Goal: Task Accomplishment & Management: Manage account settings

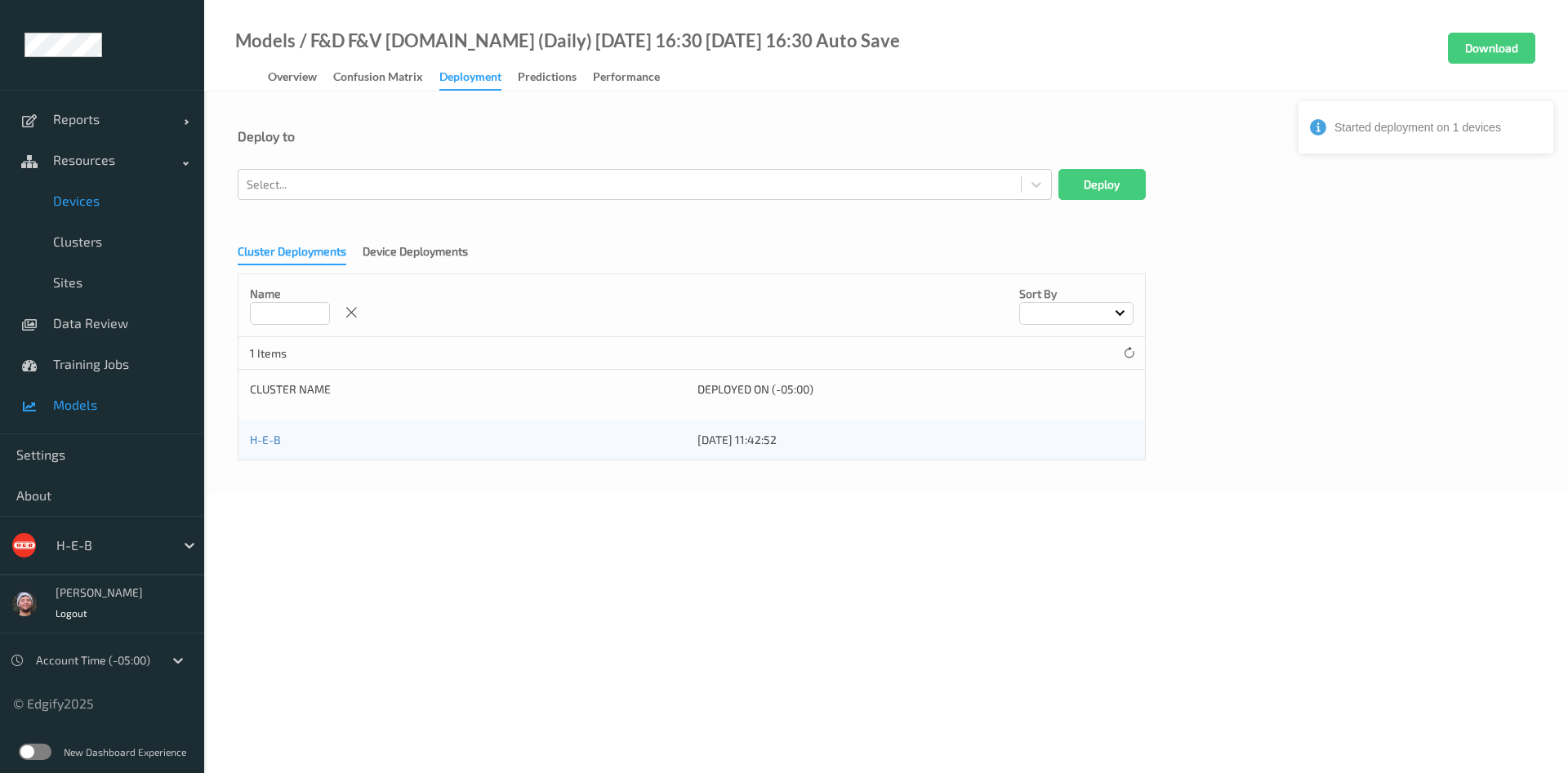
click at [87, 203] on span "Devices" at bounding box center [120, 200] width 135 height 16
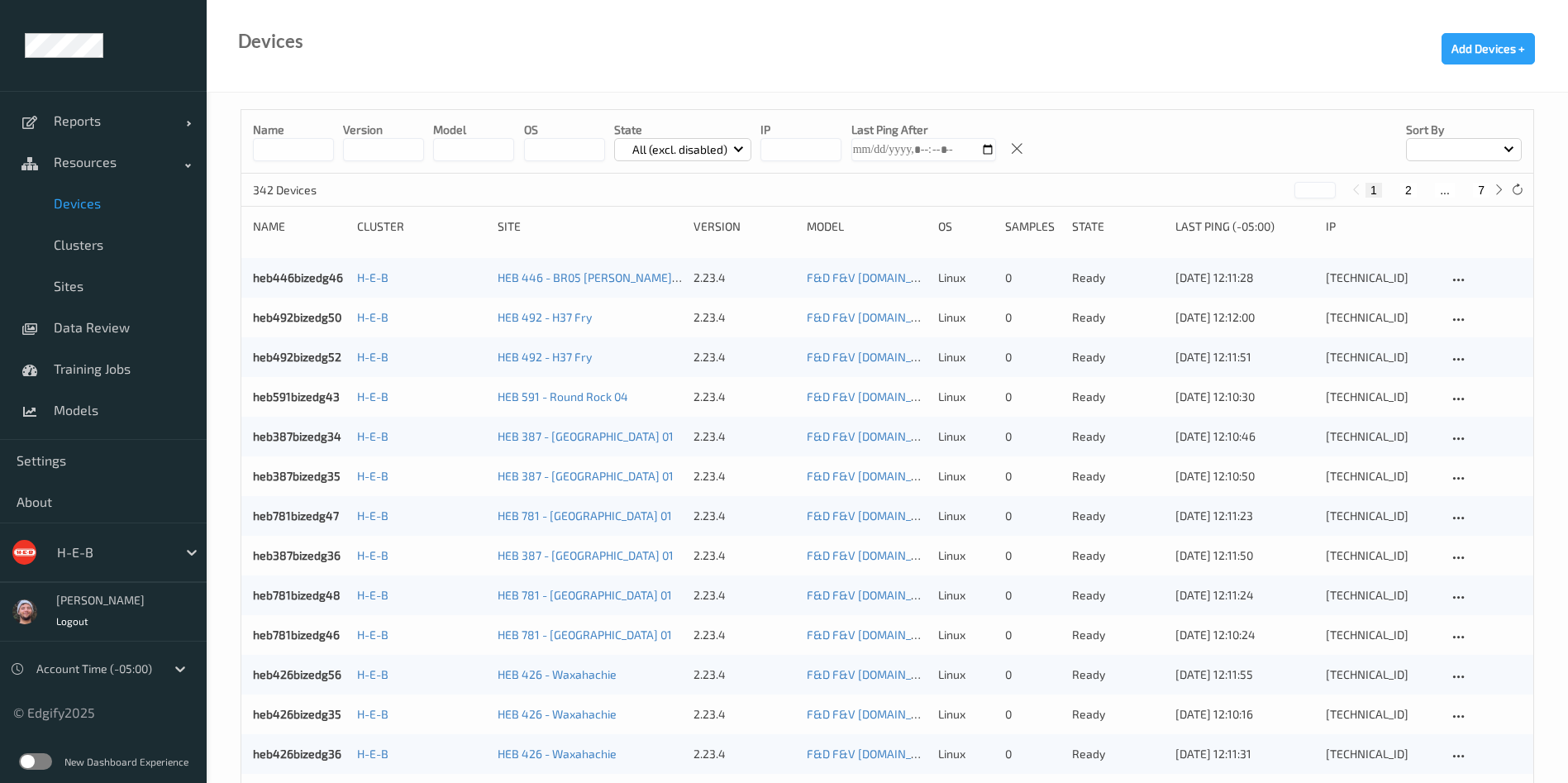
click at [1481, 184] on button "7" at bounding box center [1481, 189] width 16 height 14
type input "*"
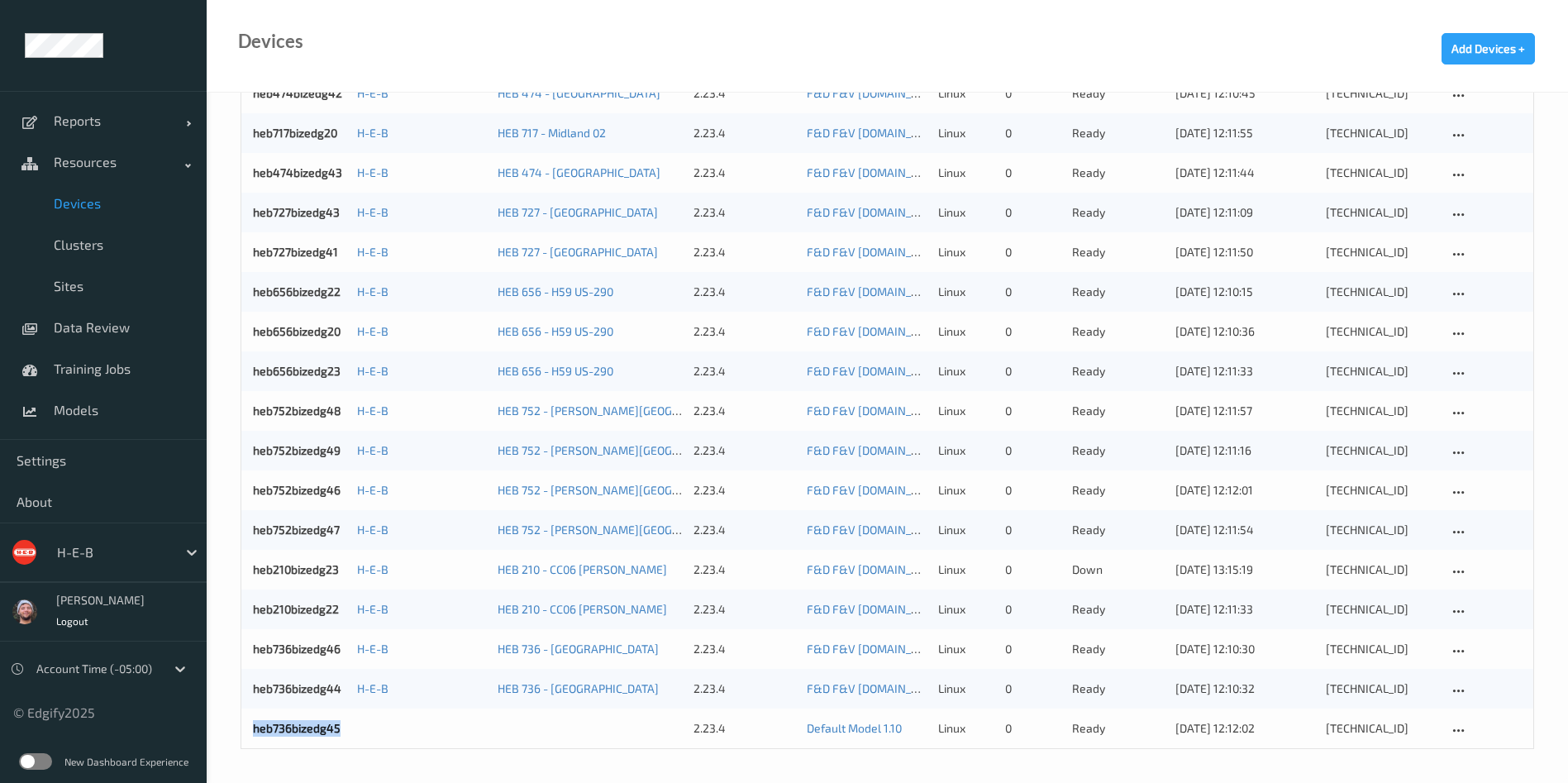
copy div "heb736bizedg45"
drag, startPoint x: 244, startPoint y: 730, endPoint x: 503, endPoint y: 757, distance: 260.4
click at [86, 244] on span "Clusters" at bounding box center [122, 244] width 136 height 16
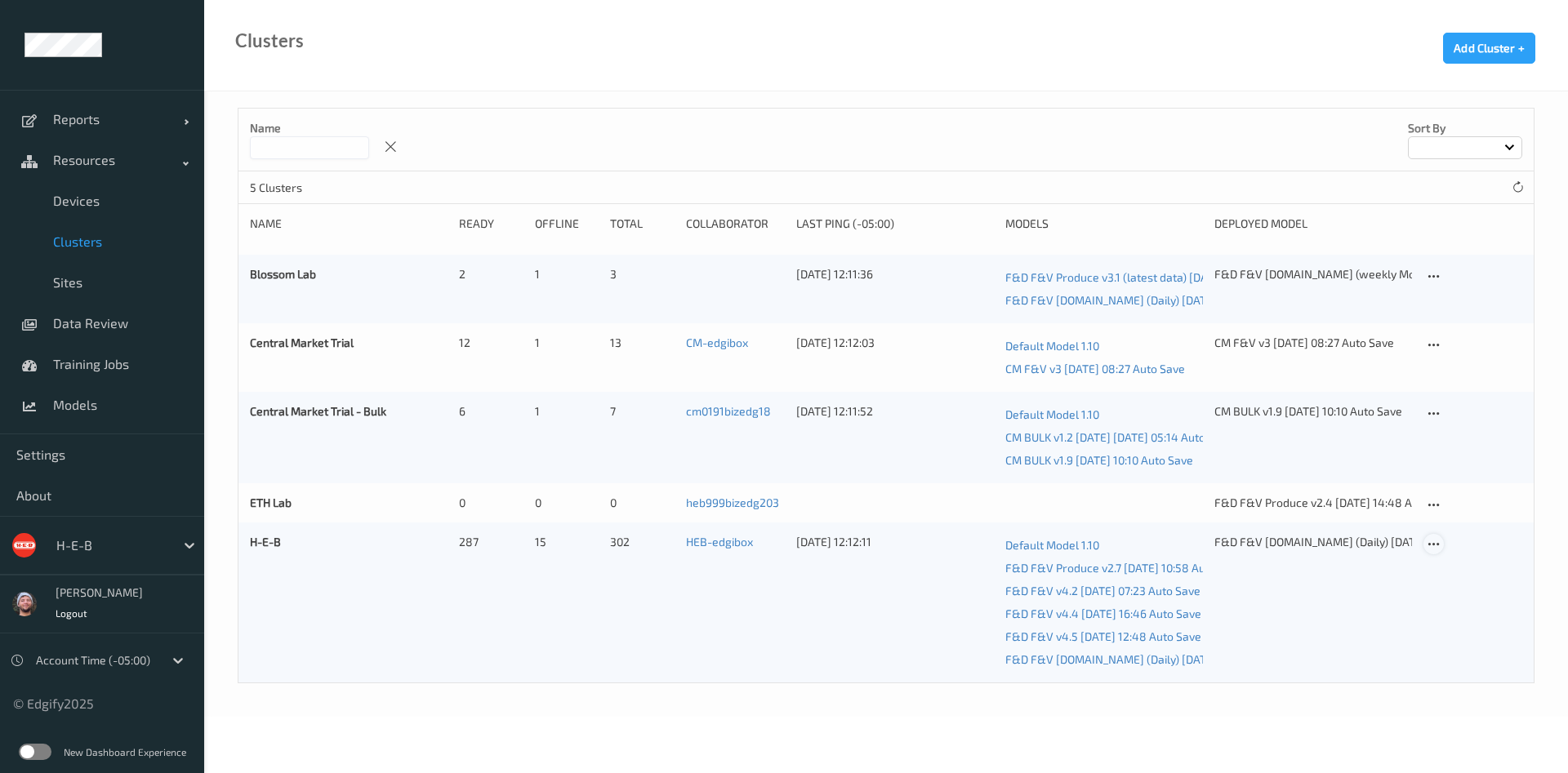
click at [1442, 545] on div at bounding box center [1434, 544] width 21 height 21
click at [1449, 571] on link "Edit Cluster" at bounding box center [1475, 573] width 101 height 30
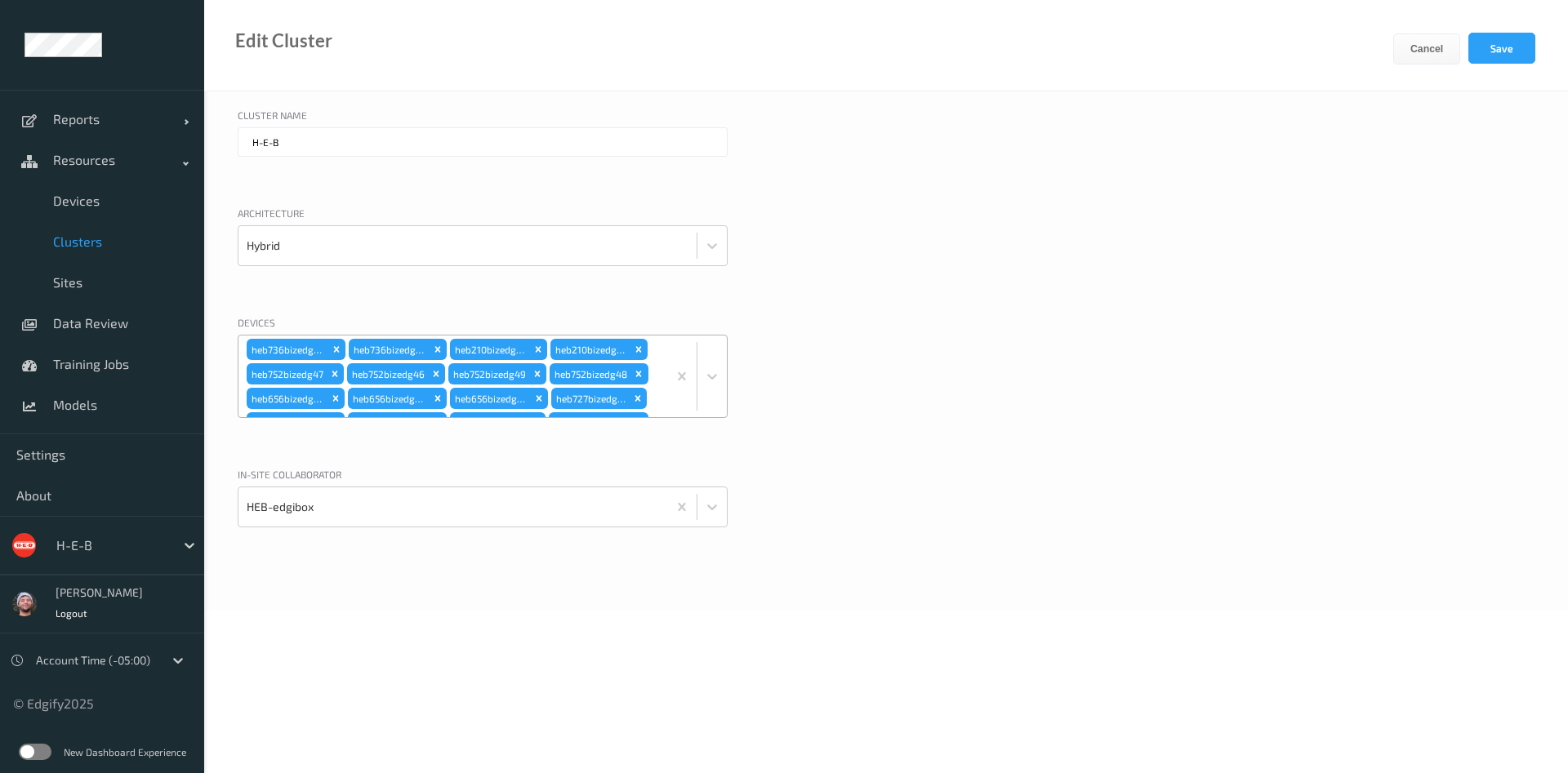
click at [655, 404] on div "heb736bizedg44 heb736bizedg46 heb210bizedg22 heb210bizedg23 heb752bizedg47 heb7…" at bounding box center [452, 377] width 429 height 82
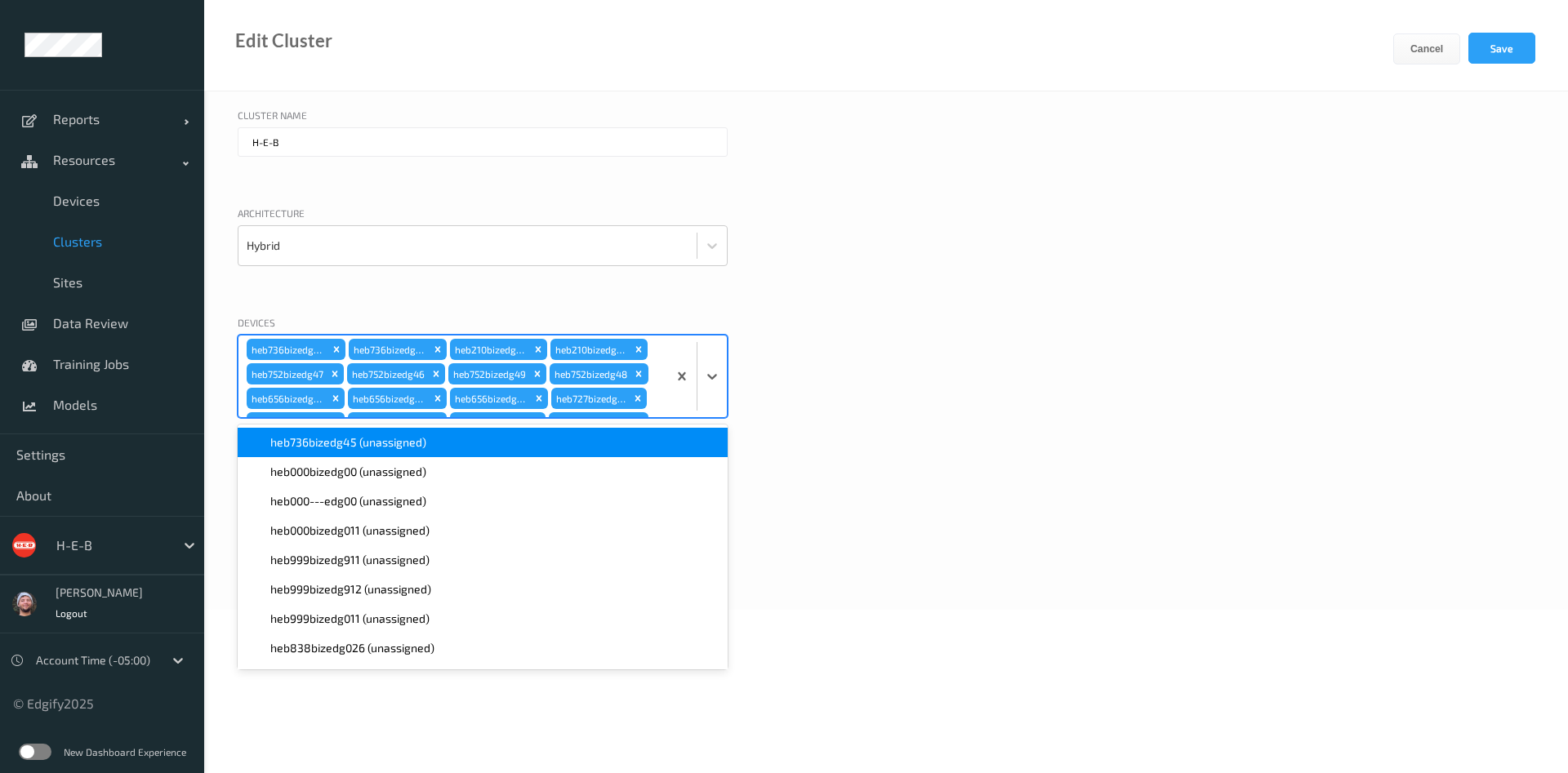
paste input "heb736bizedg45"
type input "heb736bizedg45"
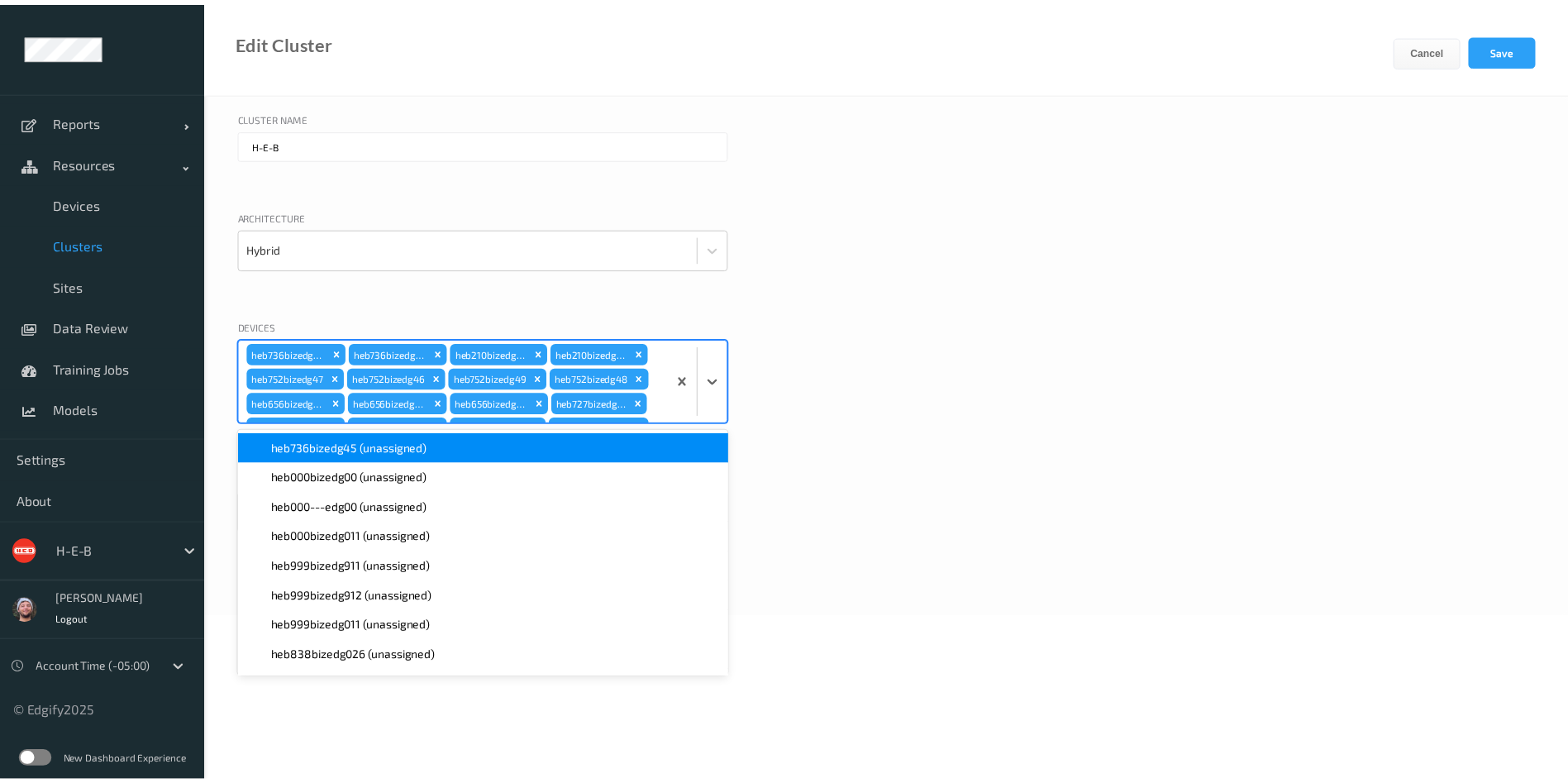
scroll to position [1855, 0]
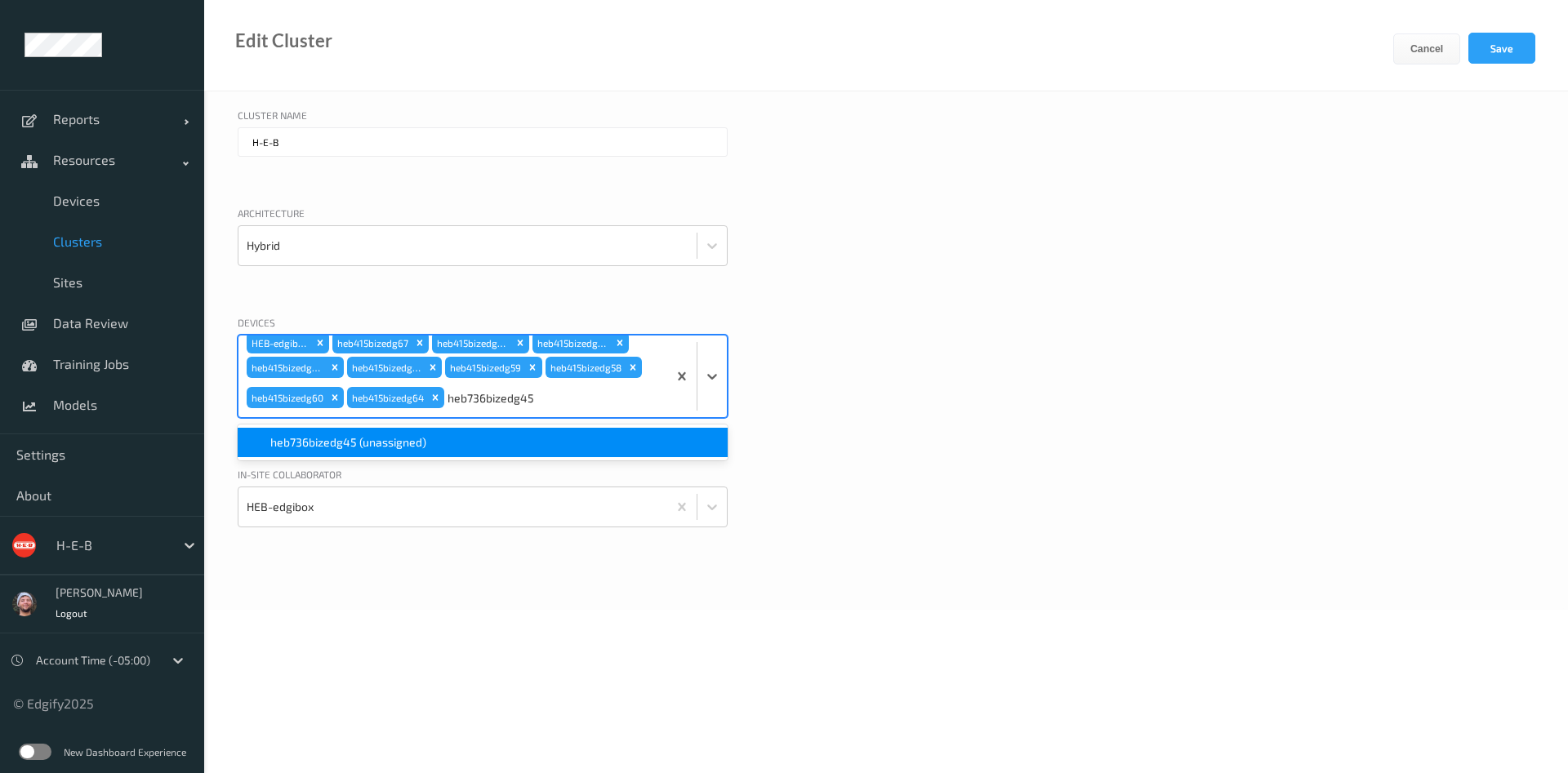
click at [440, 433] on div "heb736bizedg45 (unassigned)" at bounding box center [483, 442] width 490 height 29
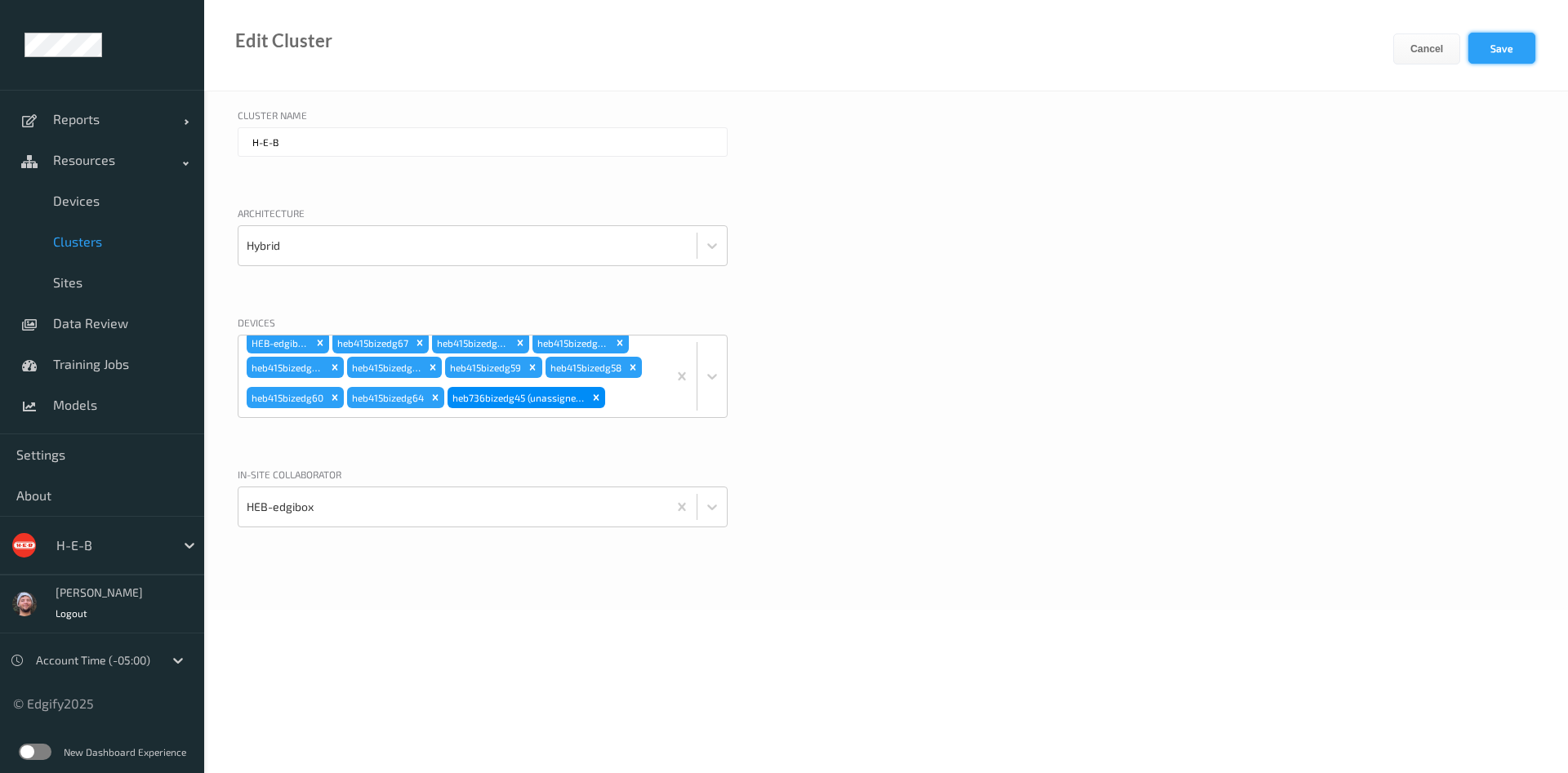
click at [1503, 57] on button "Save" at bounding box center [1502, 47] width 67 height 31
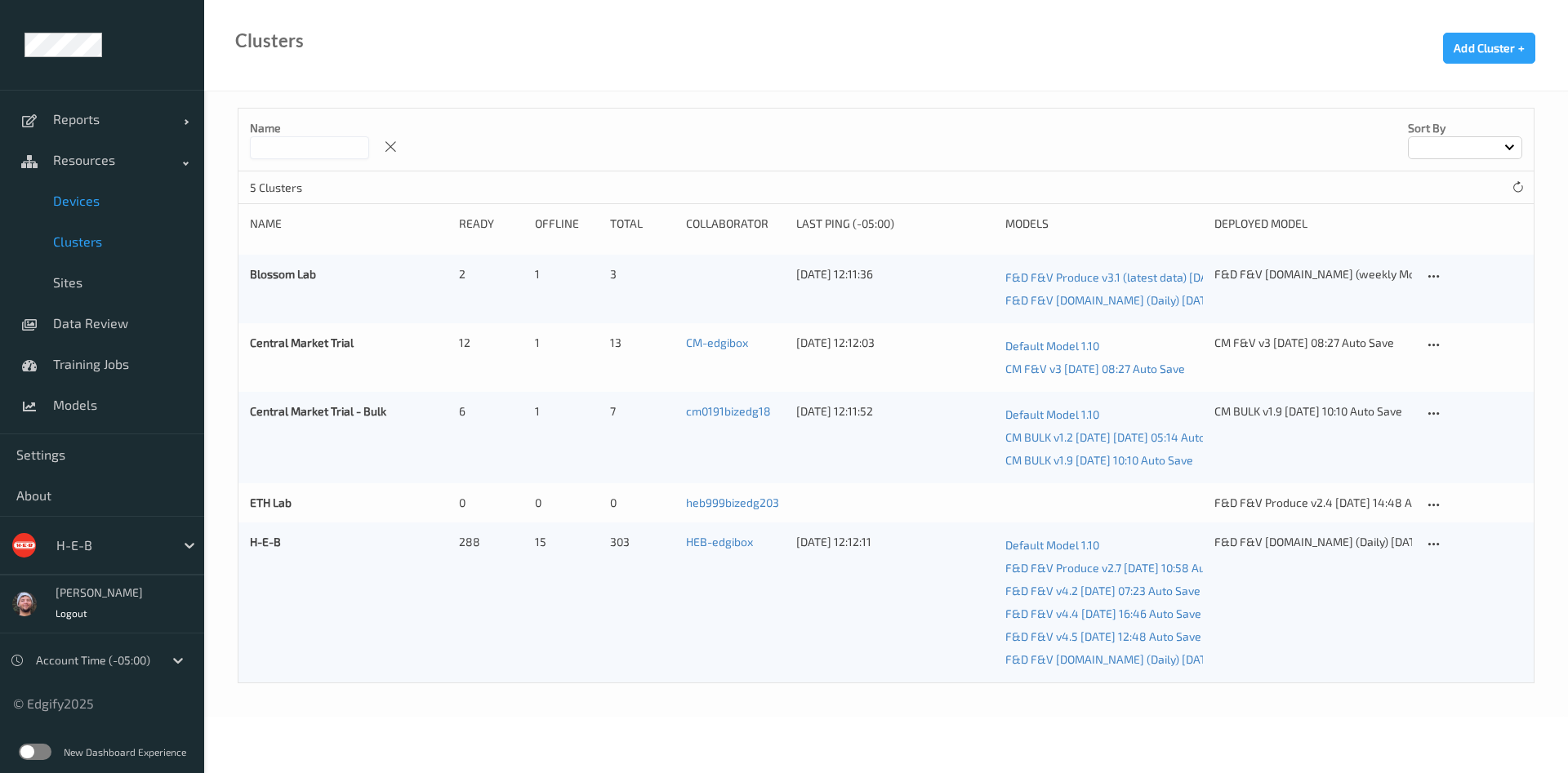
click at [120, 202] on span "Devices" at bounding box center [120, 200] width 135 height 16
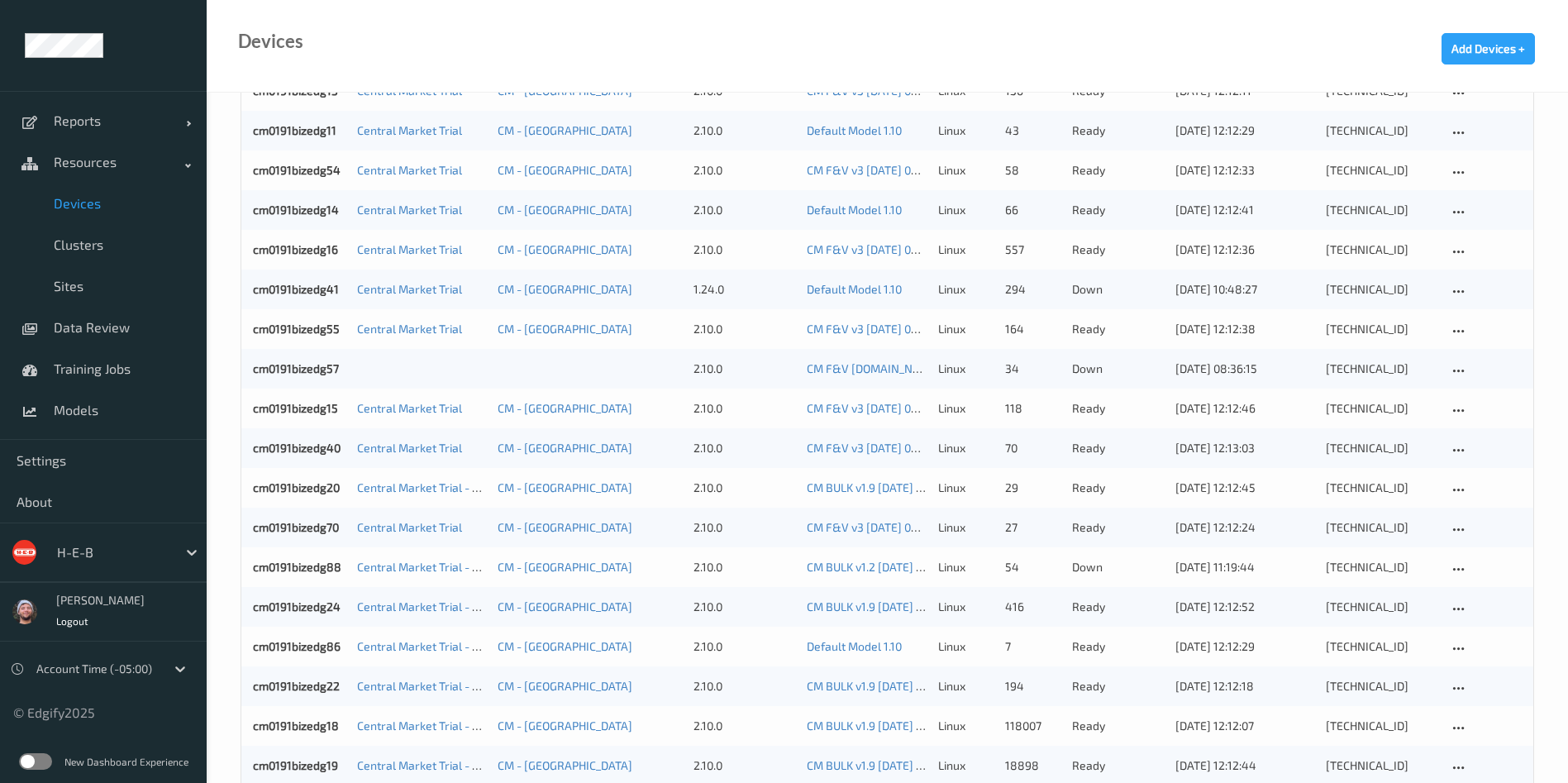
scroll to position [5, 0]
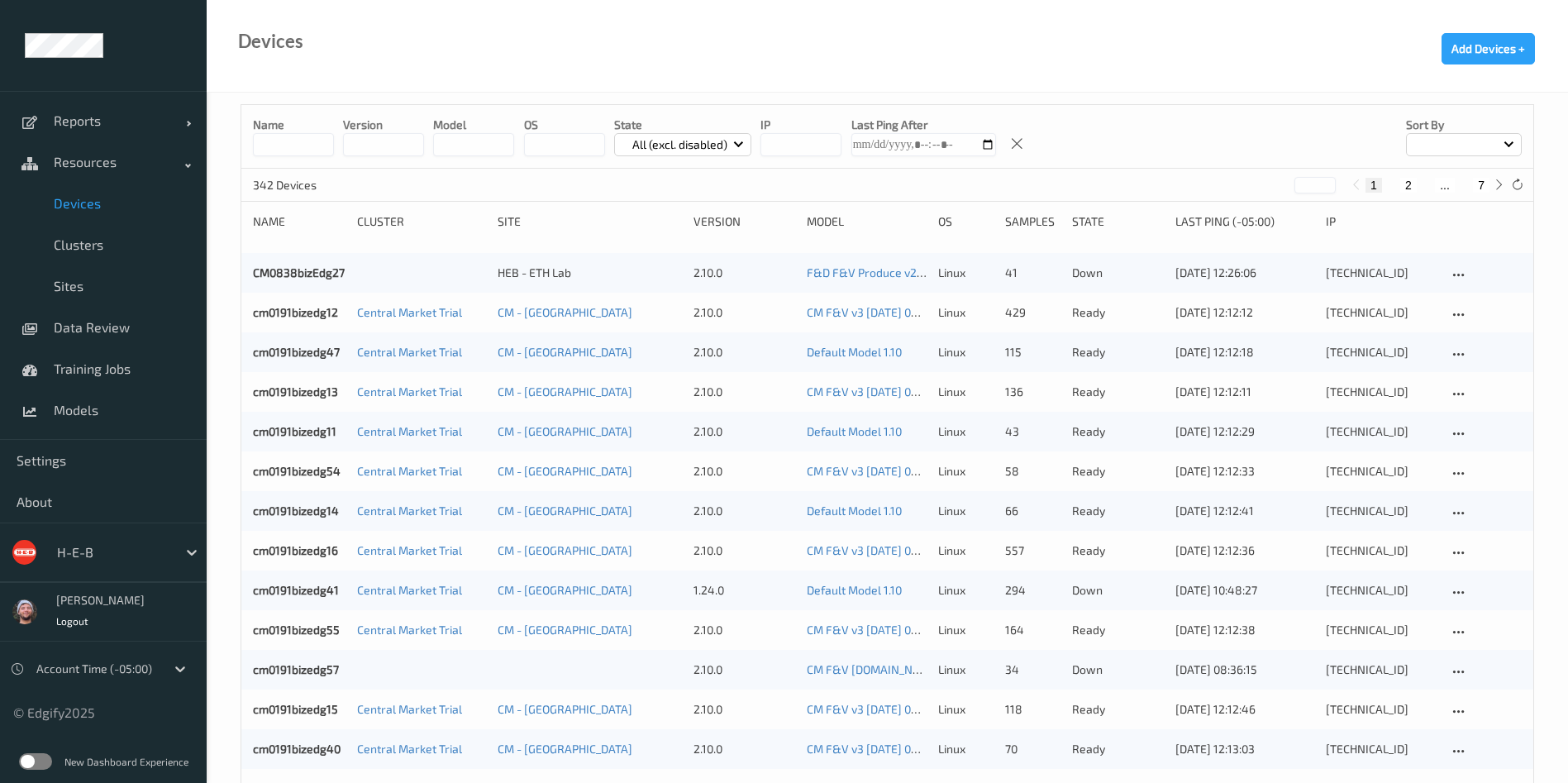
click at [1479, 172] on div "342 Devices * 1 2 ... 7" at bounding box center [887, 185] width 1292 height 33
click at [1479, 180] on button "7" at bounding box center [1481, 184] width 16 height 14
type input "*"
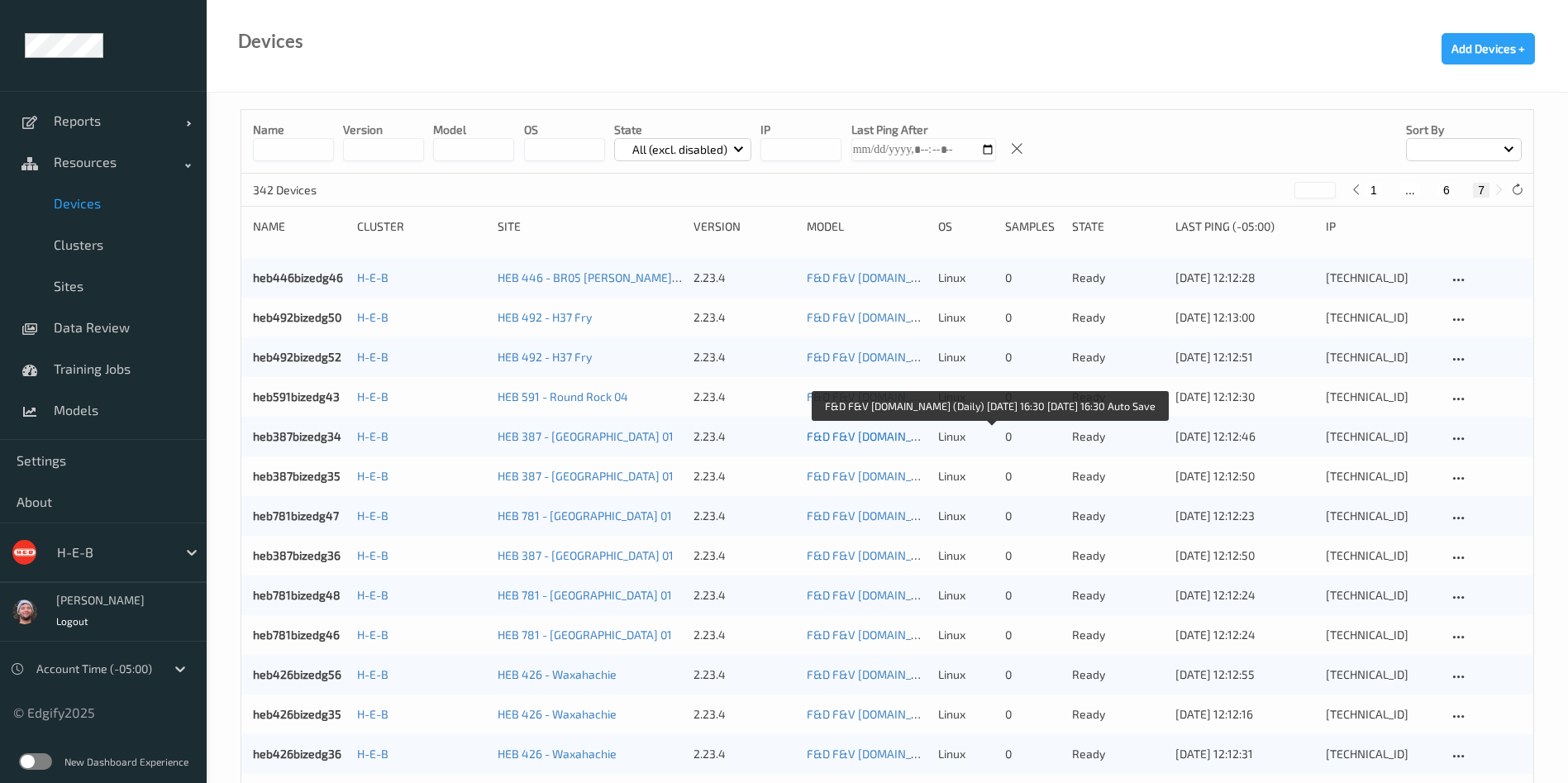
scroll to position [1177, 0]
